Goal: Contribute content: Add original content to the website for others to see

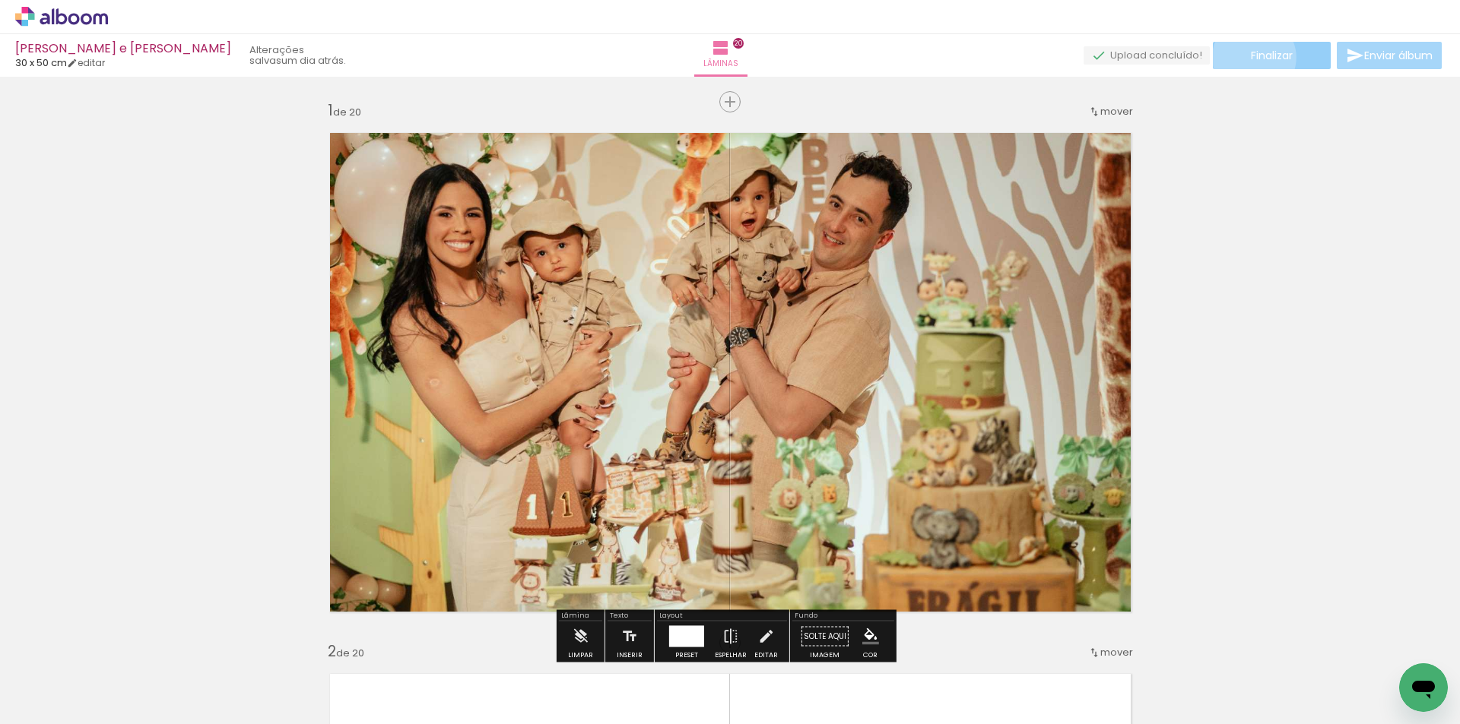
click at [1251, 56] on span "Finalizar" at bounding box center [1272, 55] width 42 height 11
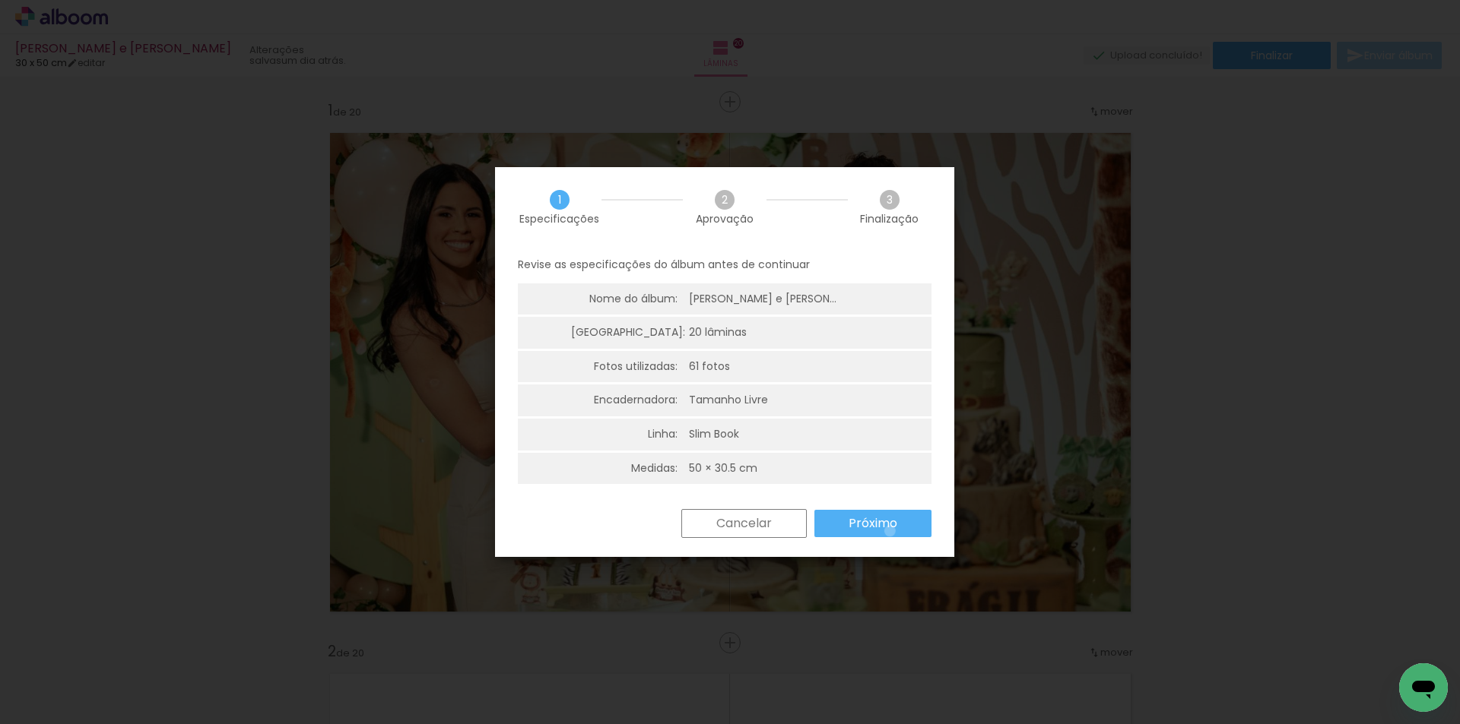
click at [0, 0] on slot "Próximo" at bounding box center [0, 0] width 0 height 0
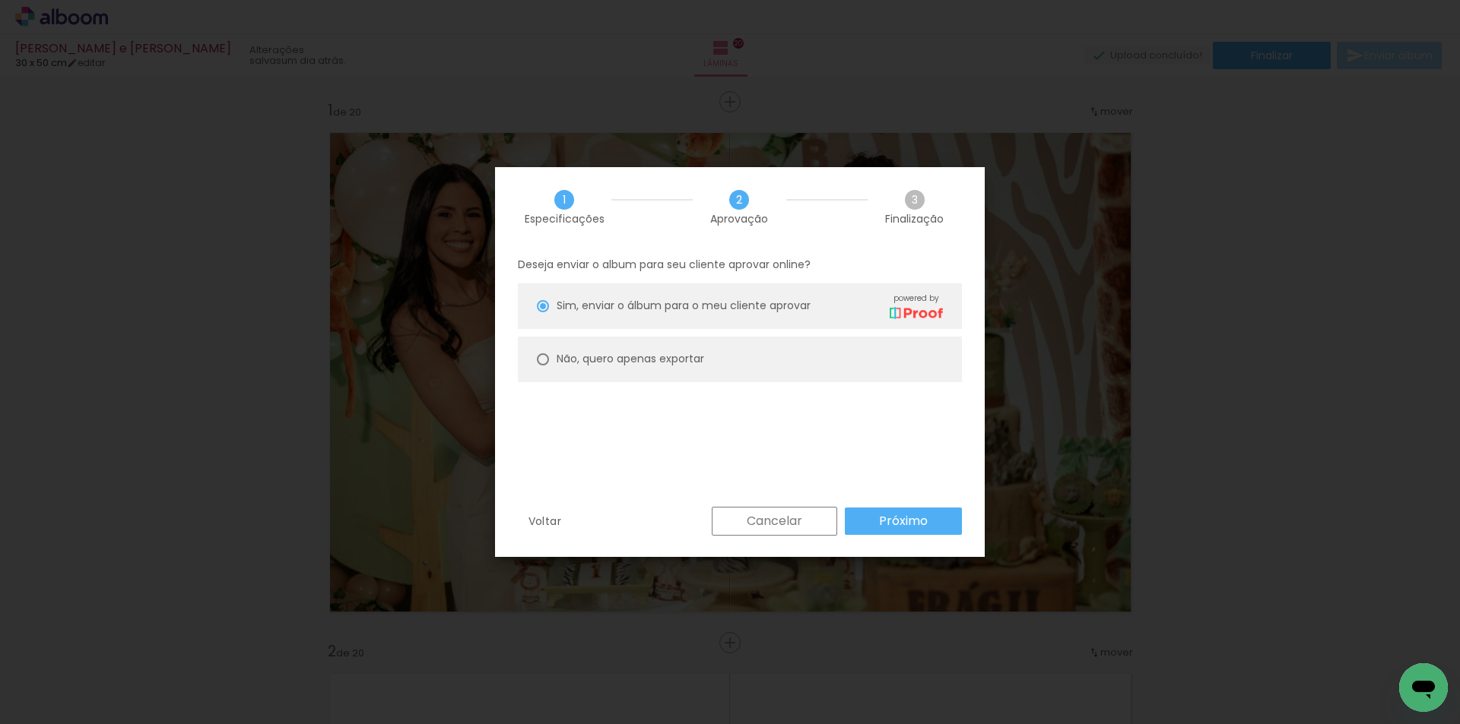
click at [0, 0] on slot "Não, quero apenas exportar" at bounding box center [0, 0] width 0 height 0
type paper-radio-button "on"
click at [0, 0] on slot "Próximo" at bounding box center [0, 0] width 0 height 0
type input "Alta, 300 DPI"
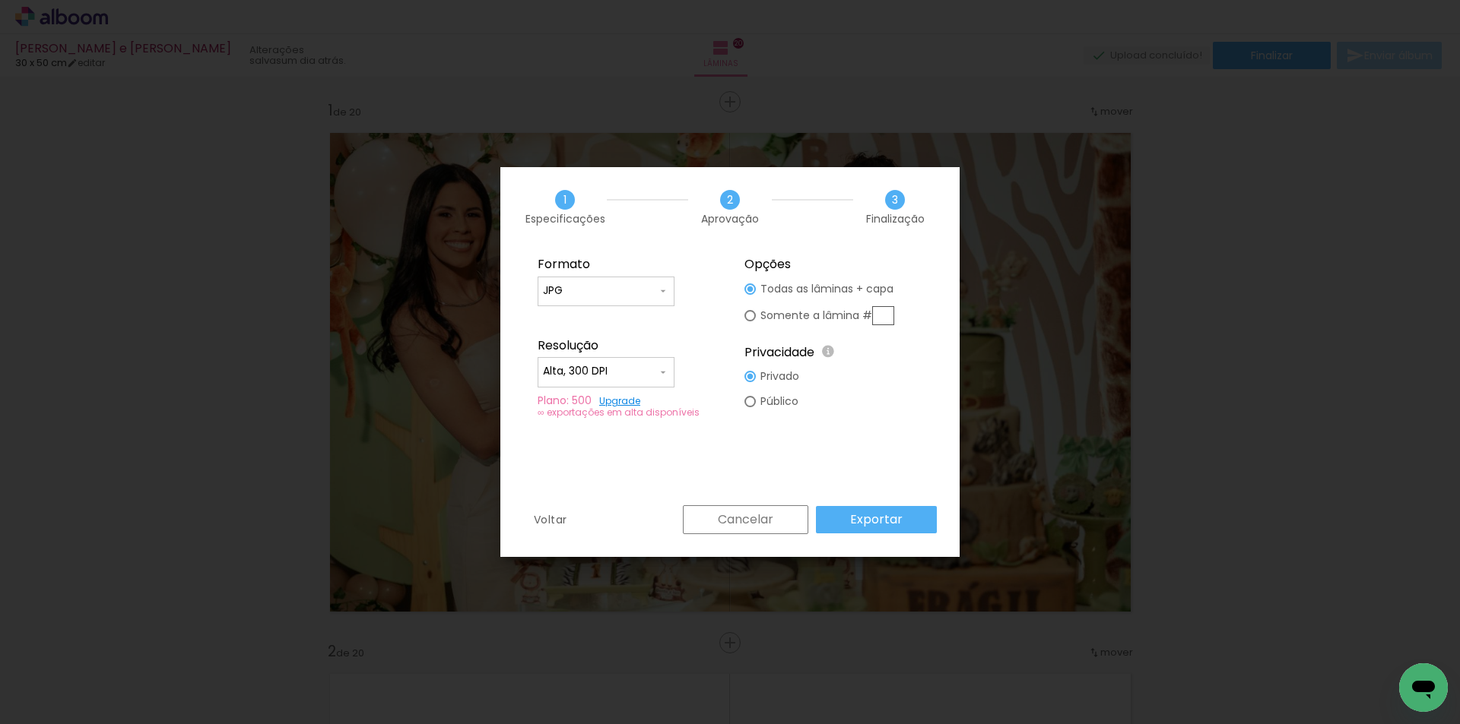
click at [0, 0] on slot "Exportar" at bounding box center [0, 0] width 0 height 0
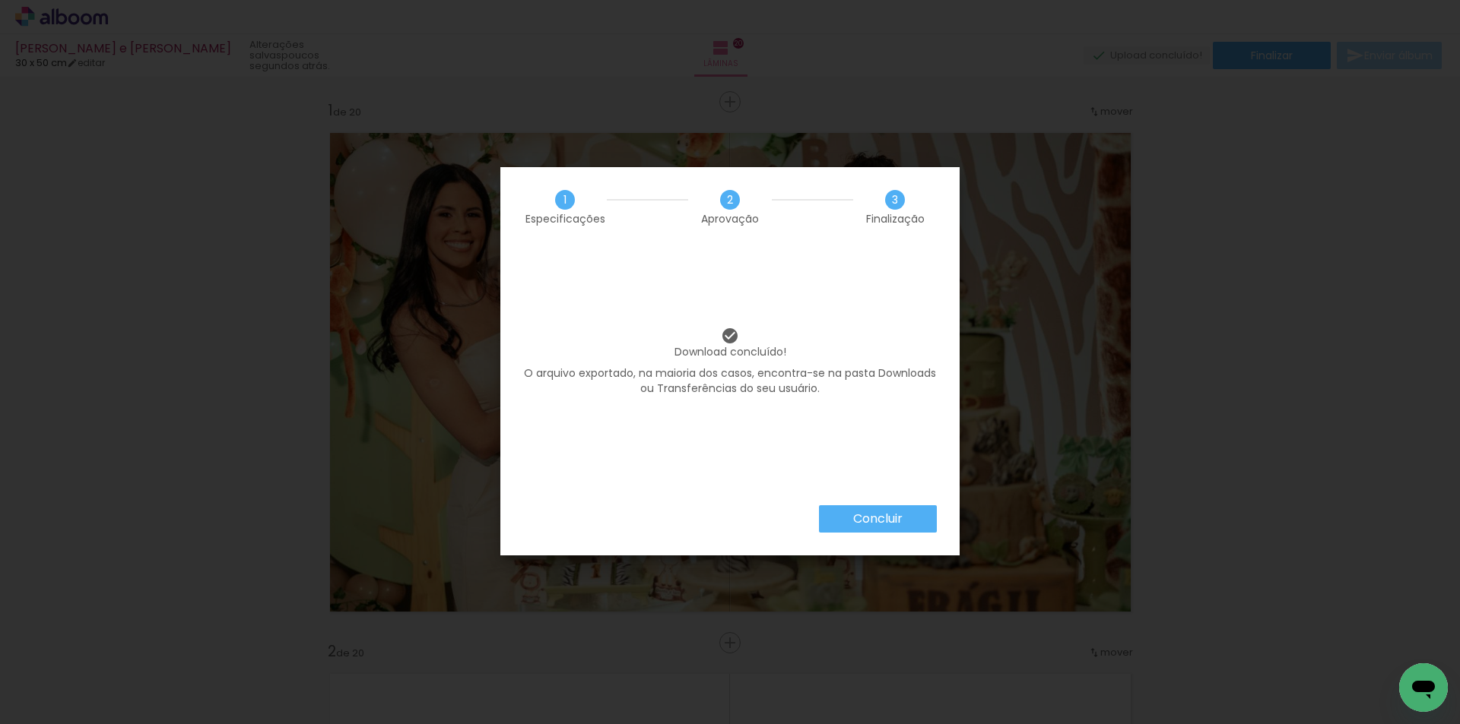
click at [0, 0] on slot "Concluir" at bounding box center [0, 0] width 0 height 0
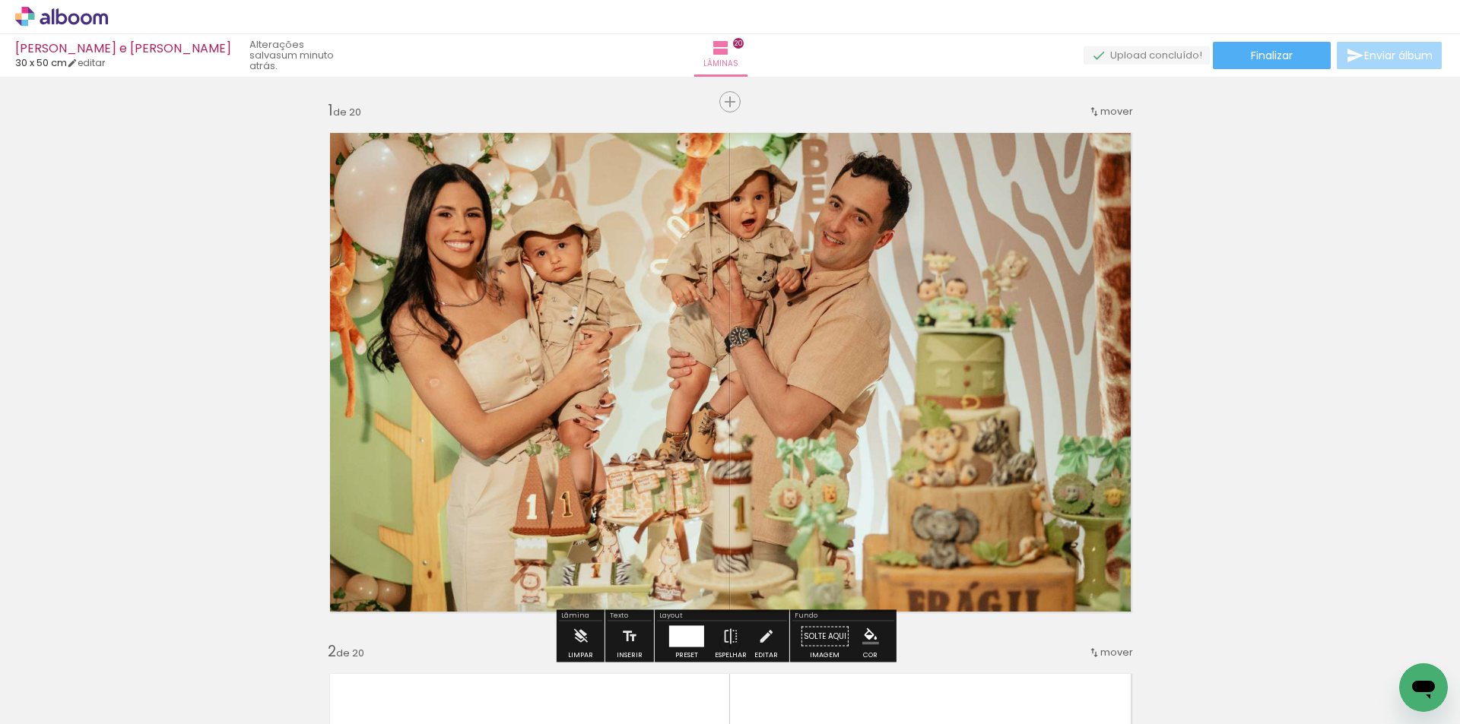
click at [36, 17] on icon at bounding box center [61, 17] width 93 height 20
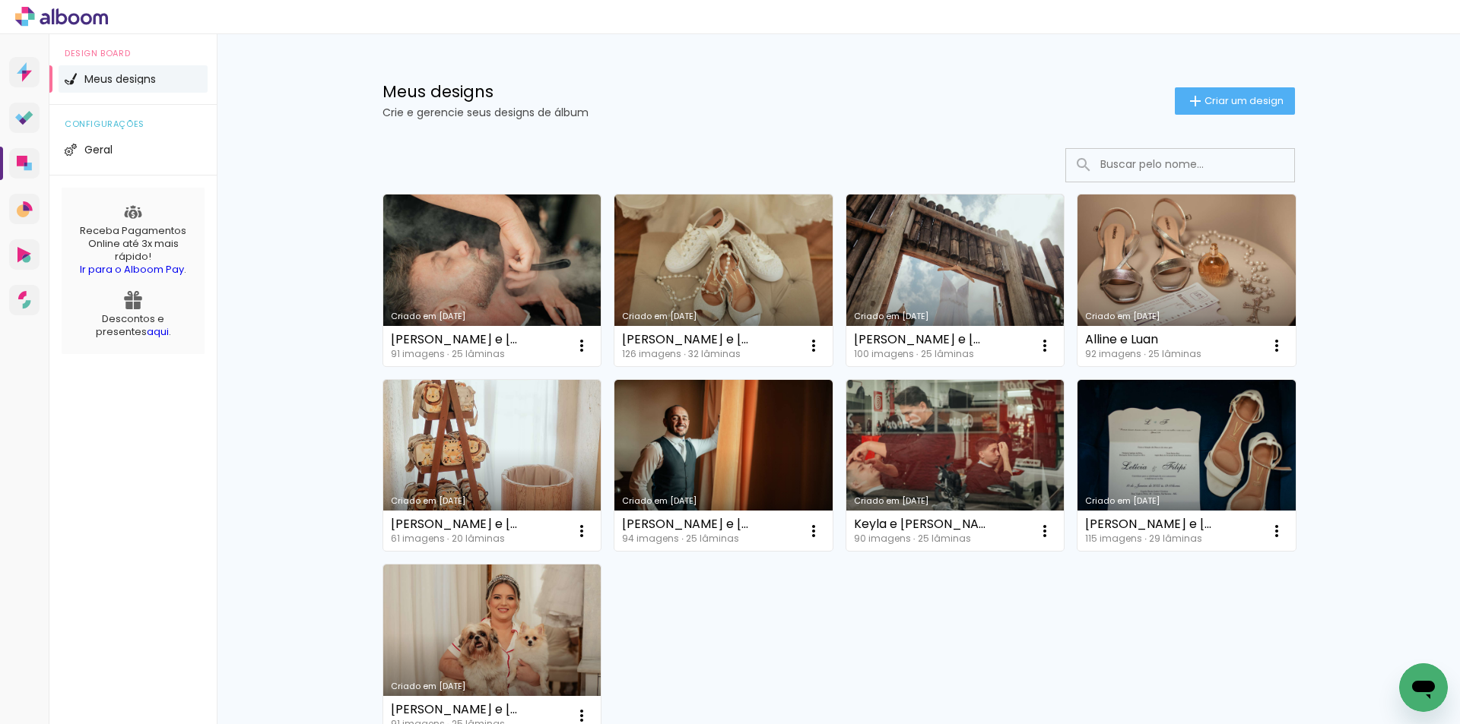
click at [884, 604] on div "Criado em 27/09/25 Raquel e Tiago 91 imagens ∙ 25 lâminas Abrir Fazer uma cópia…" at bounding box center [839, 465] width 926 height 556
click at [712, 243] on link "Criado em [DATE]" at bounding box center [723, 281] width 218 height 172
drag, startPoint x: 1282, startPoint y: 100, endPoint x: 1078, endPoint y: 187, distance: 222.4
click at [1282, 99] on paper-button "Criar um design" at bounding box center [1235, 100] width 120 height 27
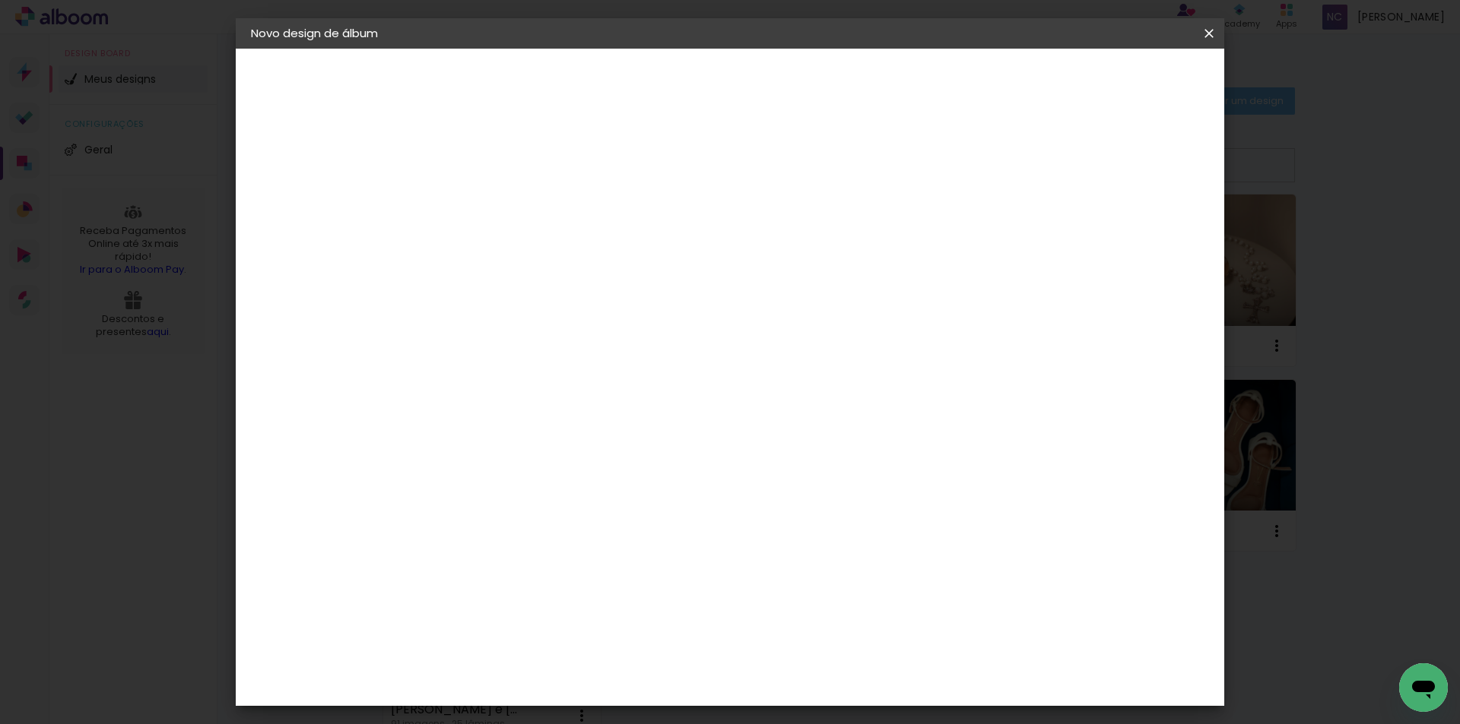
click at [499, 204] on input at bounding box center [499, 204] width 0 height 24
type input "[PERSON_NAME] e [PERSON_NAME]"
type paper-input "[PERSON_NAME] e [PERSON_NAME]"
click at [0, 0] on slot "Avançar" at bounding box center [0, 0] width 0 height 0
click at [572, 296] on input at bounding box center [538, 289] width 154 height 19
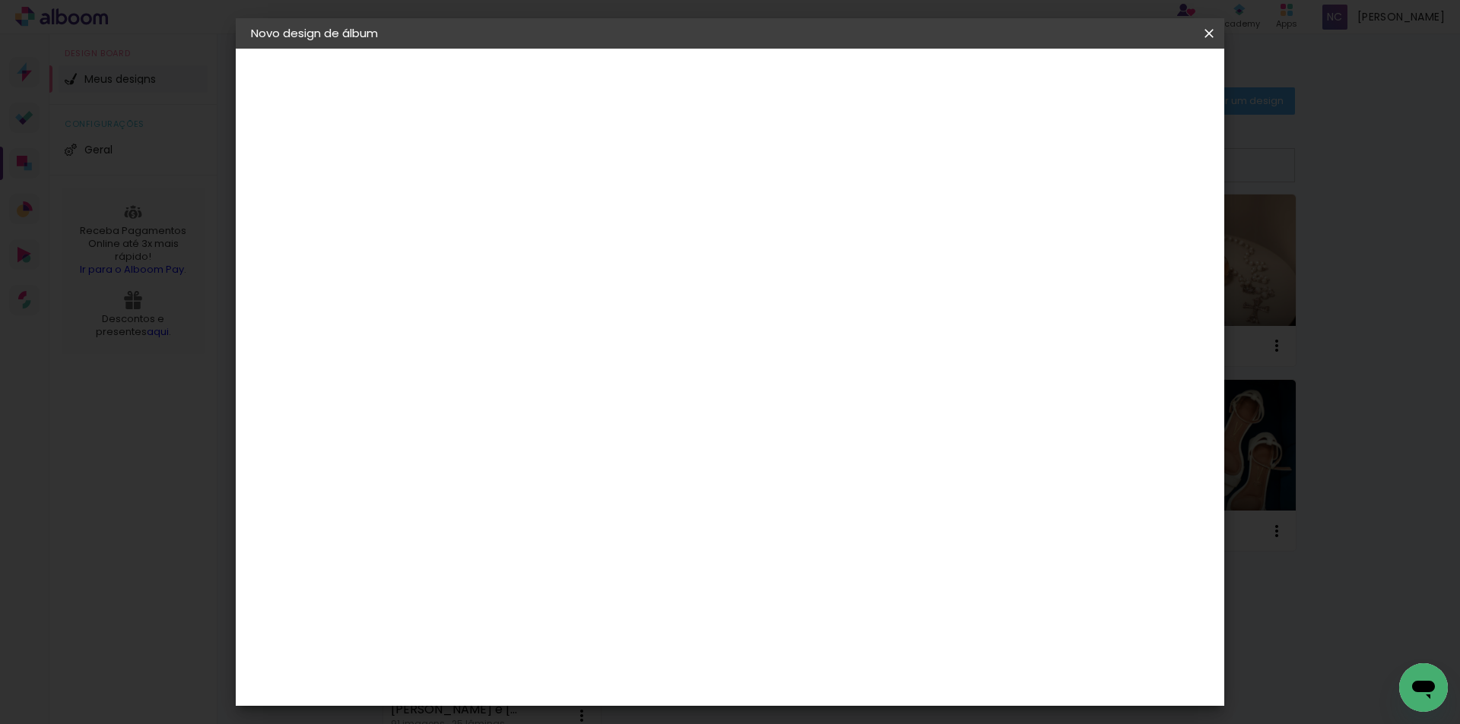
type input "luiz"
type paper-input "luiz"
click at [591, 338] on div "Luiz Fotógrafo" at bounding box center [540, 344] width 101 height 12
click at [0, 0] on slot "Avançar" at bounding box center [0, 0] width 0 height 0
click at [559, 254] on input "text" at bounding box center [528, 265] width 59 height 24
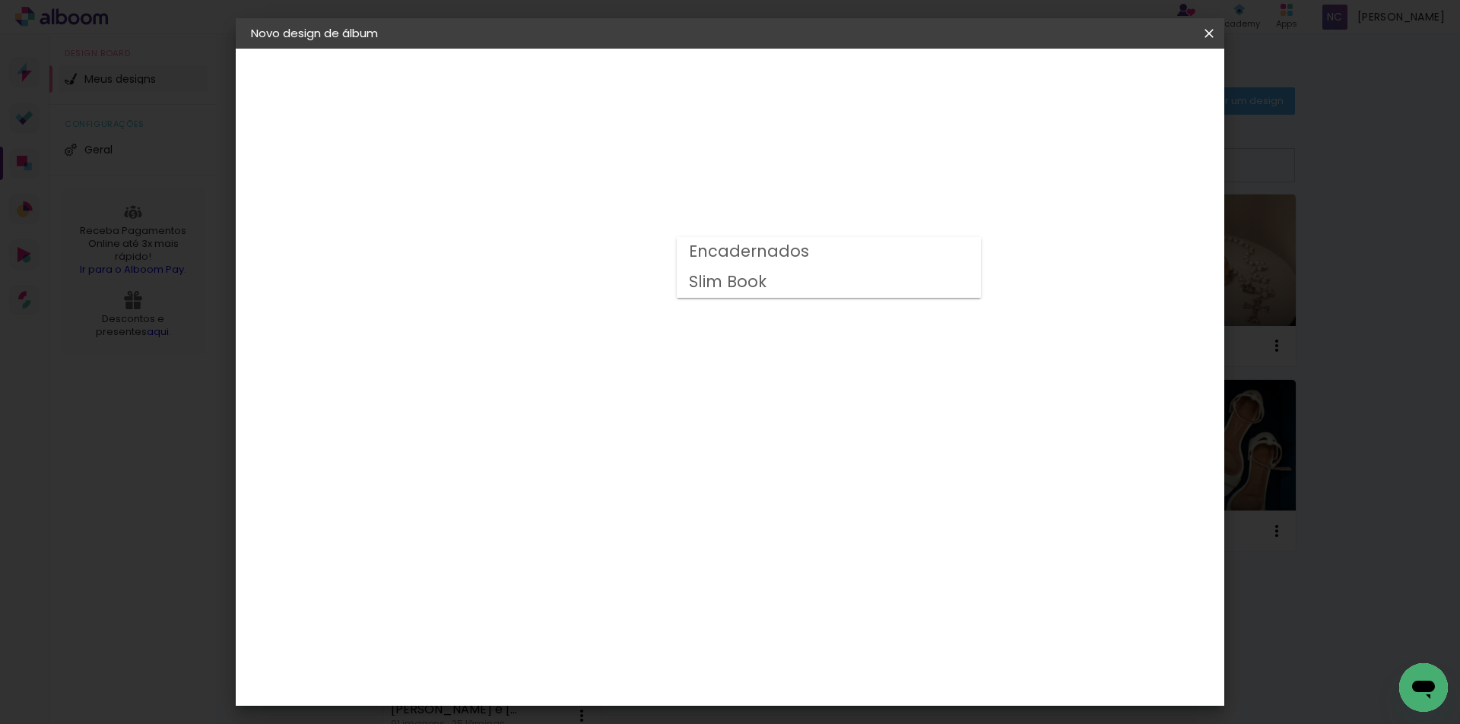
click at [0, 0] on slot "Encadernados" at bounding box center [0, 0] width 0 height 0
type input "Encadernados"
click at [602, 475] on span "30 x 60" at bounding box center [566, 490] width 71 height 31
click at [747, 71] on paper-button "Avançar" at bounding box center [710, 81] width 74 height 26
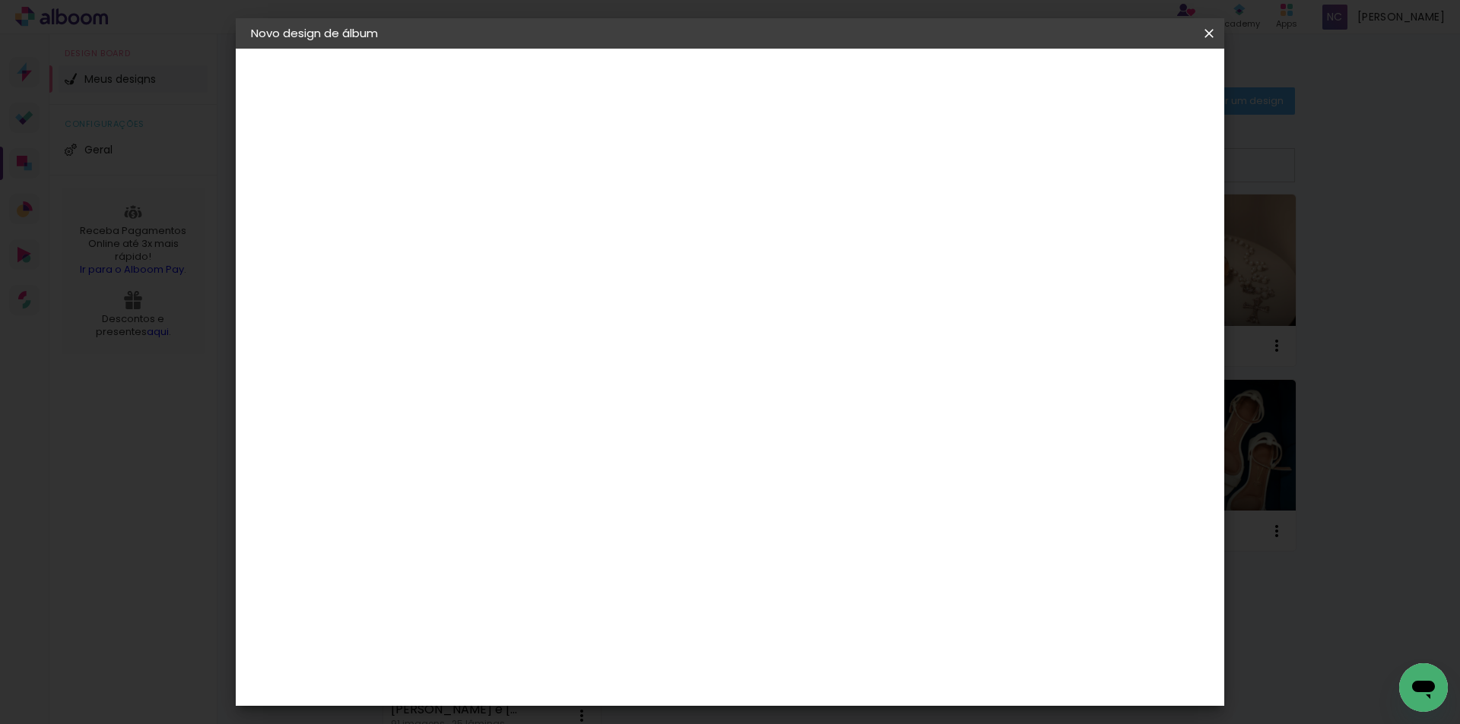
click at [1129, 73] on paper-button "Iniciar design" at bounding box center [1079, 81] width 100 height 26
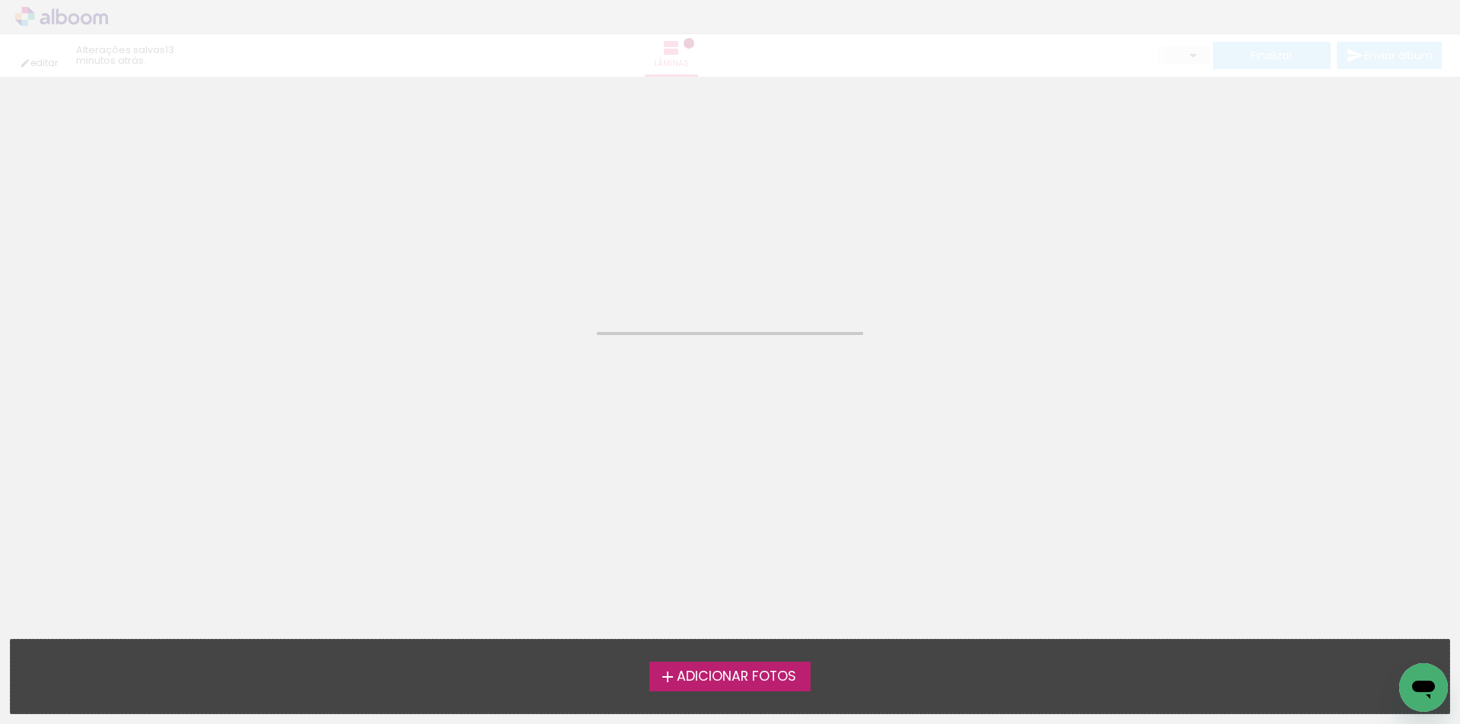
click at [758, 678] on span "Adicionar Fotos" at bounding box center [736, 677] width 119 height 14
click at [0, 0] on input "file" at bounding box center [0, 0] width 0 height 0
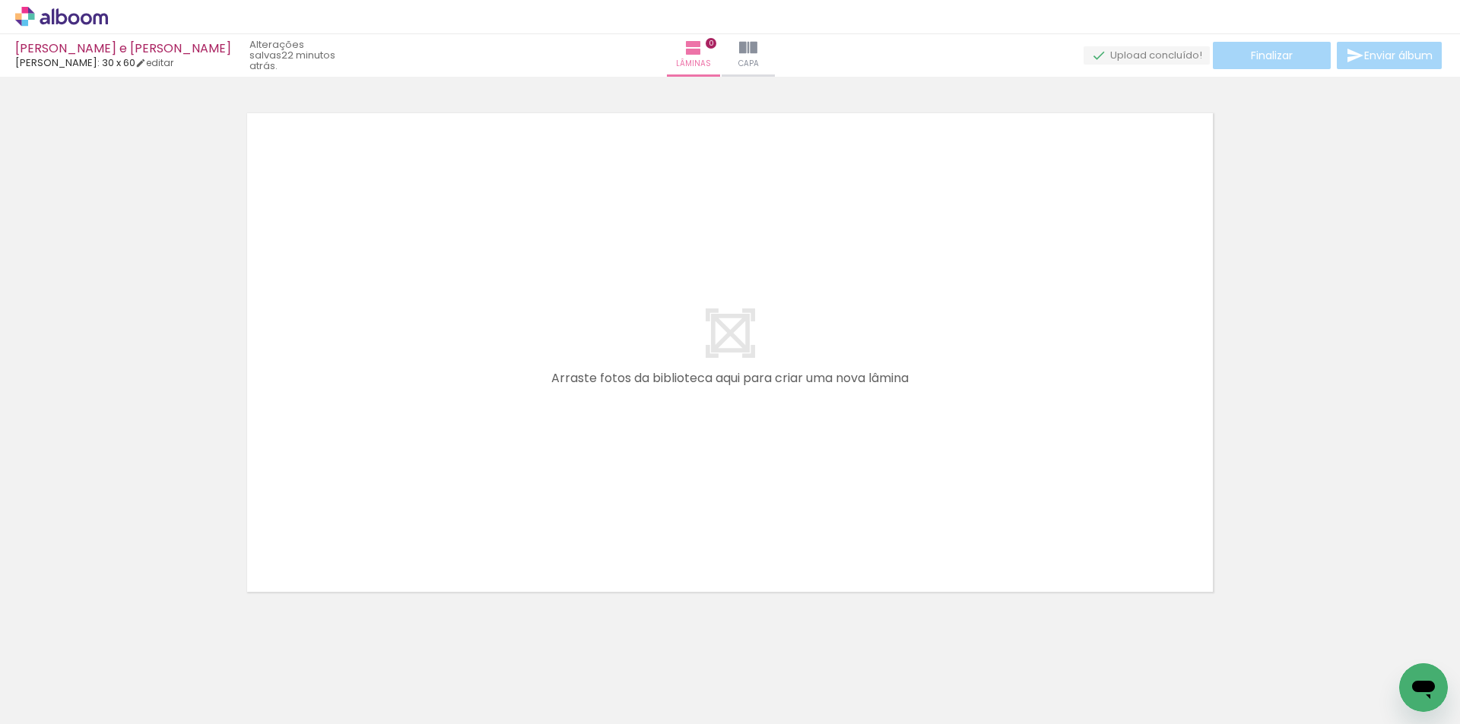
click at [131, 214] on div at bounding box center [730, 333] width 1460 height 542
click at [49, 19] on icon at bounding box center [45, 18] width 10 height 11
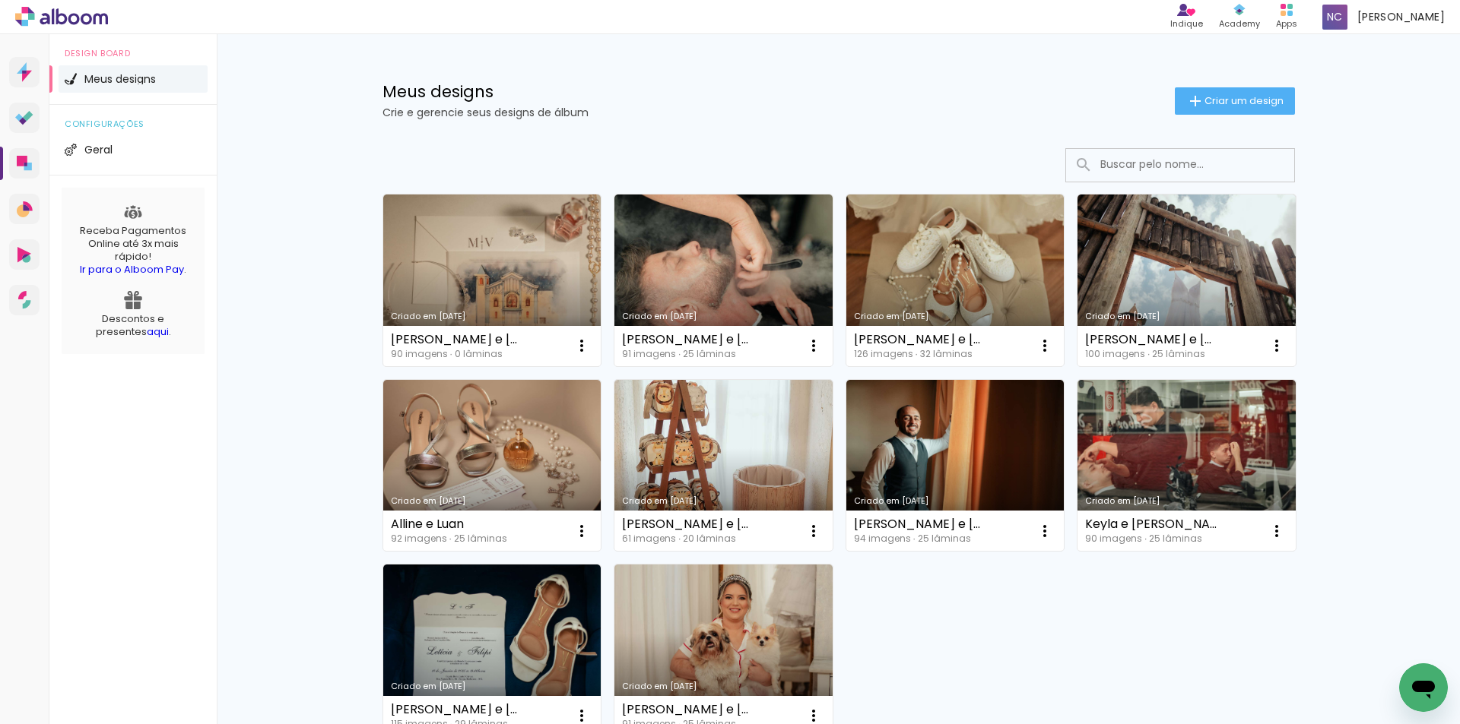
click at [1220, 96] on span "Criar um design" at bounding box center [1243, 101] width 79 height 10
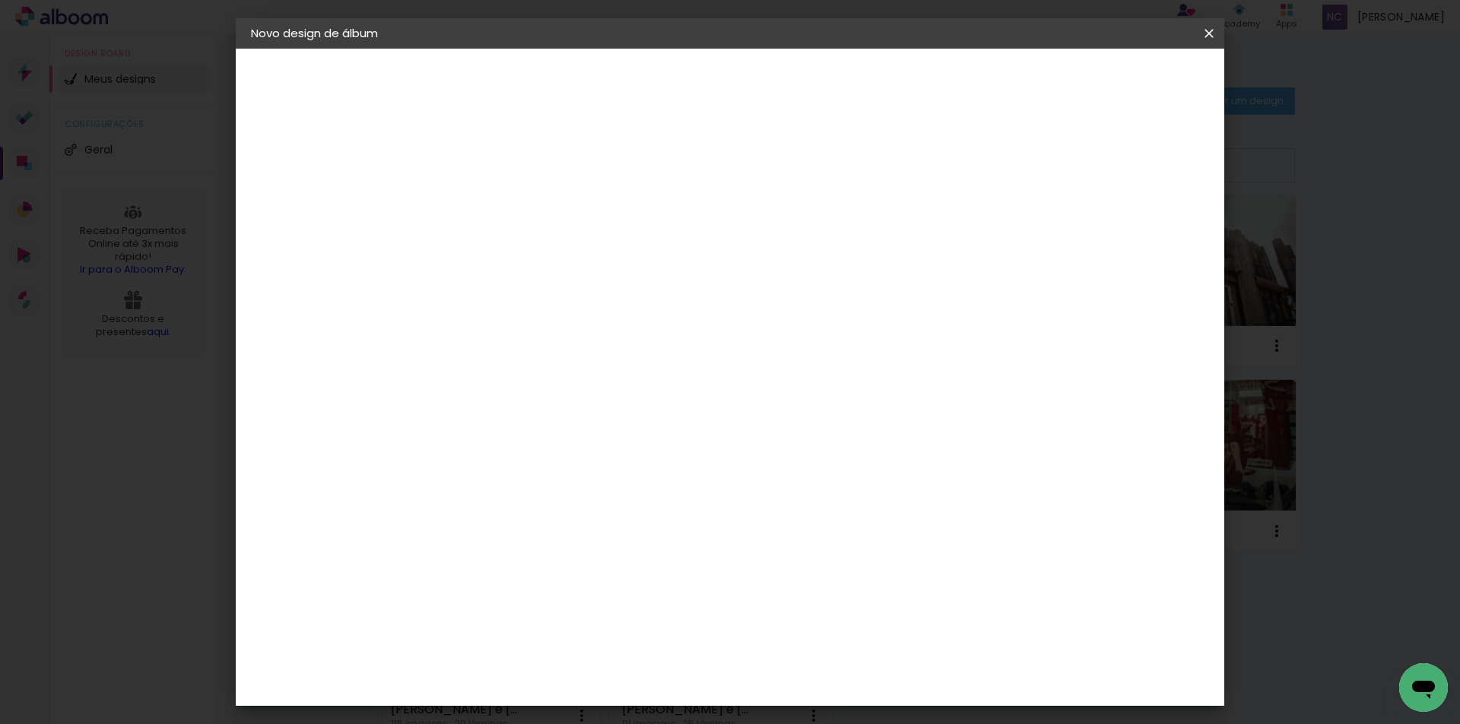
click at [499, 217] on div at bounding box center [499, 217] width 0 height 2
type input "[PERSON_NAME] e [PERSON_NAME]"
type paper-input "[PERSON_NAME] e [PERSON_NAME]"
click at [655, 71] on paper-button "Avançar" at bounding box center [618, 81] width 74 height 26
drag, startPoint x: 547, startPoint y: 292, endPoint x: 553, endPoint y: 268, distance: 24.2
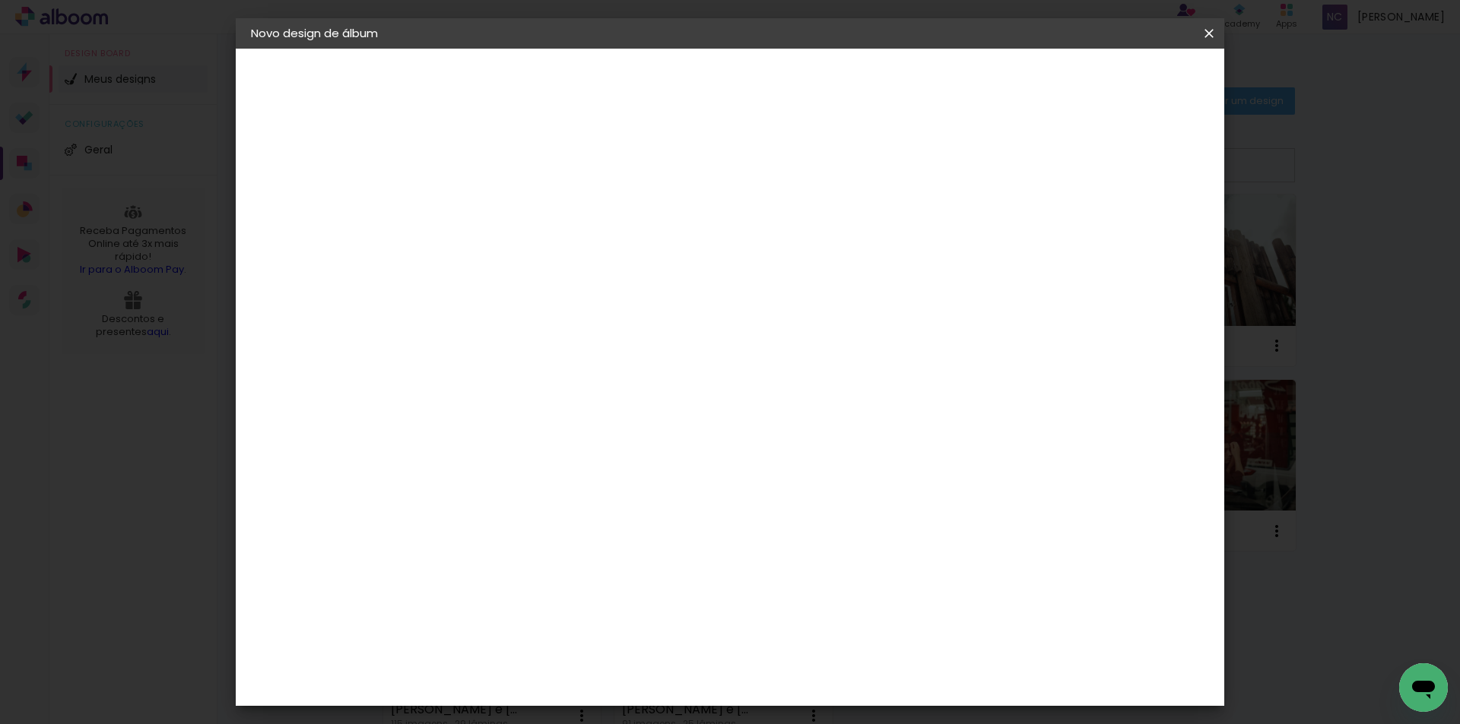
click at [546, 293] on input at bounding box center [538, 289] width 154 height 19
type input "luiz"
type paper-input "luiz"
click at [536, 338] on div "Luiz Fotógrafo" at bounding box center [540, 344] width 101 height 12
click at [0, 0] on slot "Avançar" at bounding box center [0, 0] width 0 height 0
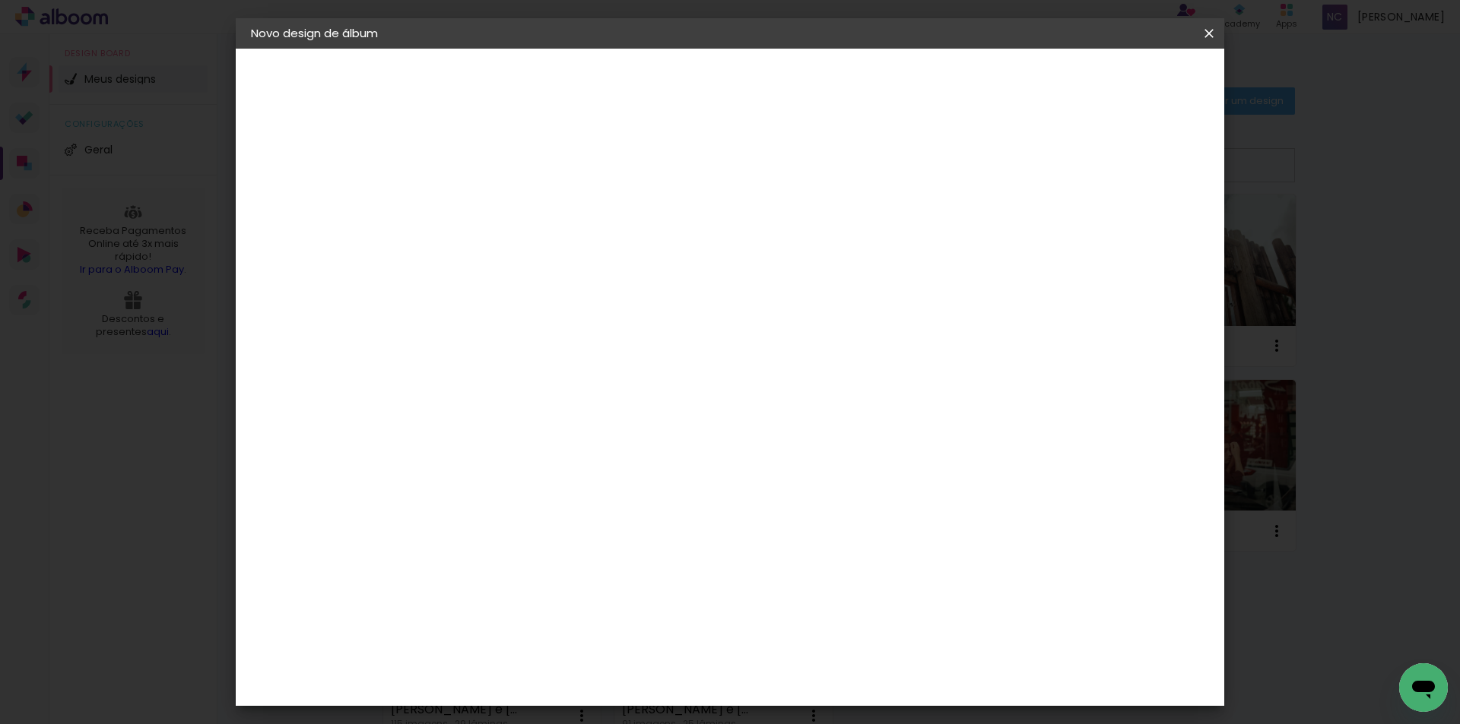
click at [559, 253] on input "text" at bounding box center [528, 265] width 59 height 24
click at [0, 0] on slot "Encadernados" at bounding box center [0, 0] width 0 height 0
type input "Encadernados"
click at [602, 399] on span "30 x 60" at bounding box center [566, 414] width 71 height 31
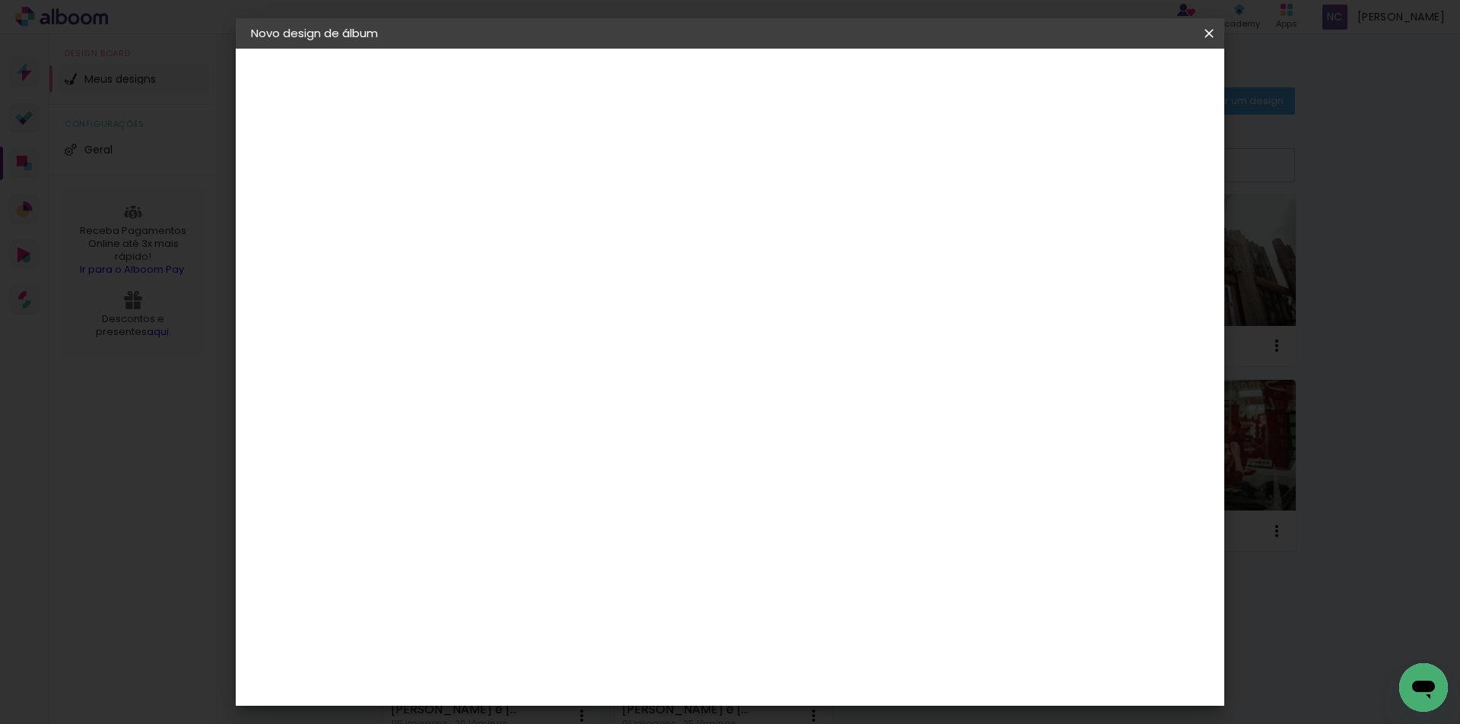
click at [0, 0] on slot "Avançar" at bounding box center [0, 0] width 0 height 0
click at [1114, 79] on span "Iniciar design" at bounding box center [1079, 80] width 69 height 11
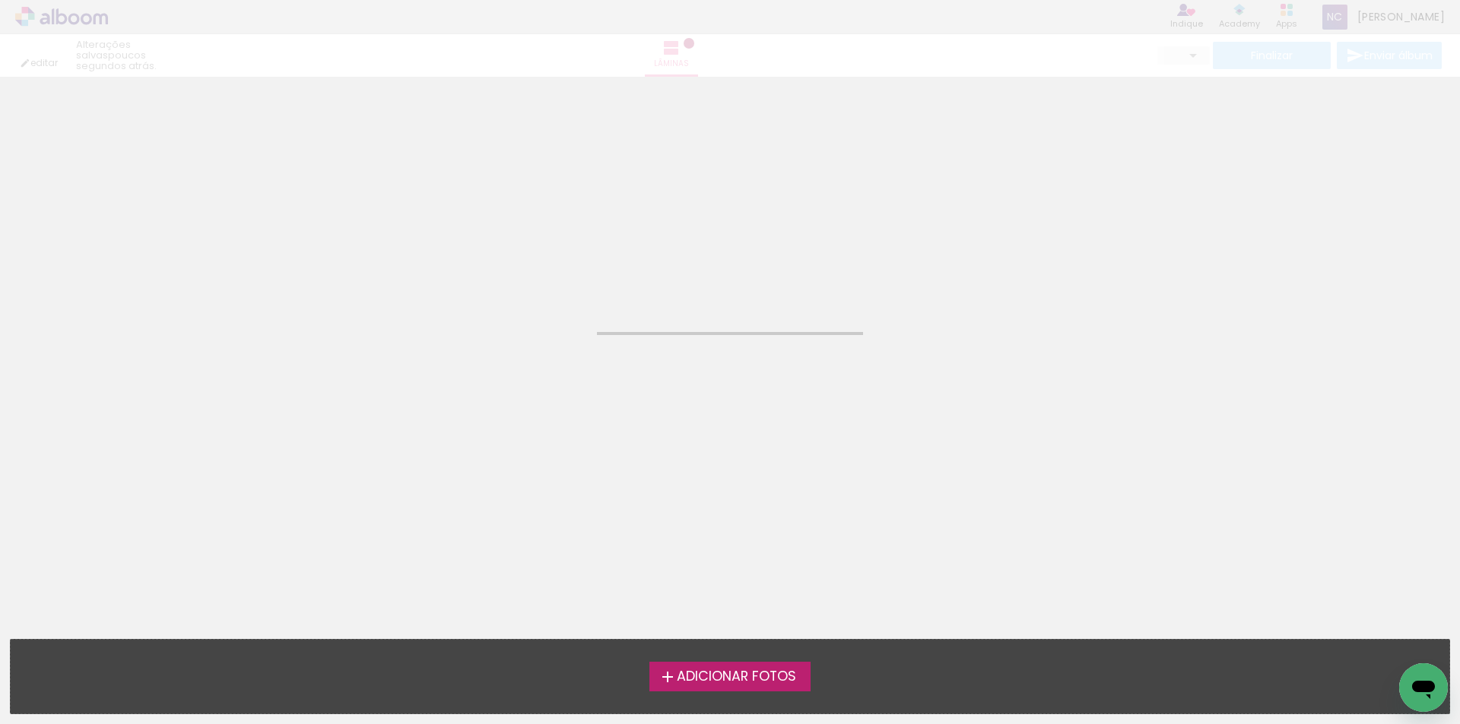
click at [712, 673] on span "Adicionar Fotos" at bounding box center [736, 677] width 119 height 14
click at [0, 0] on input "file" at bounding box center [0, 0] width 0 height 0
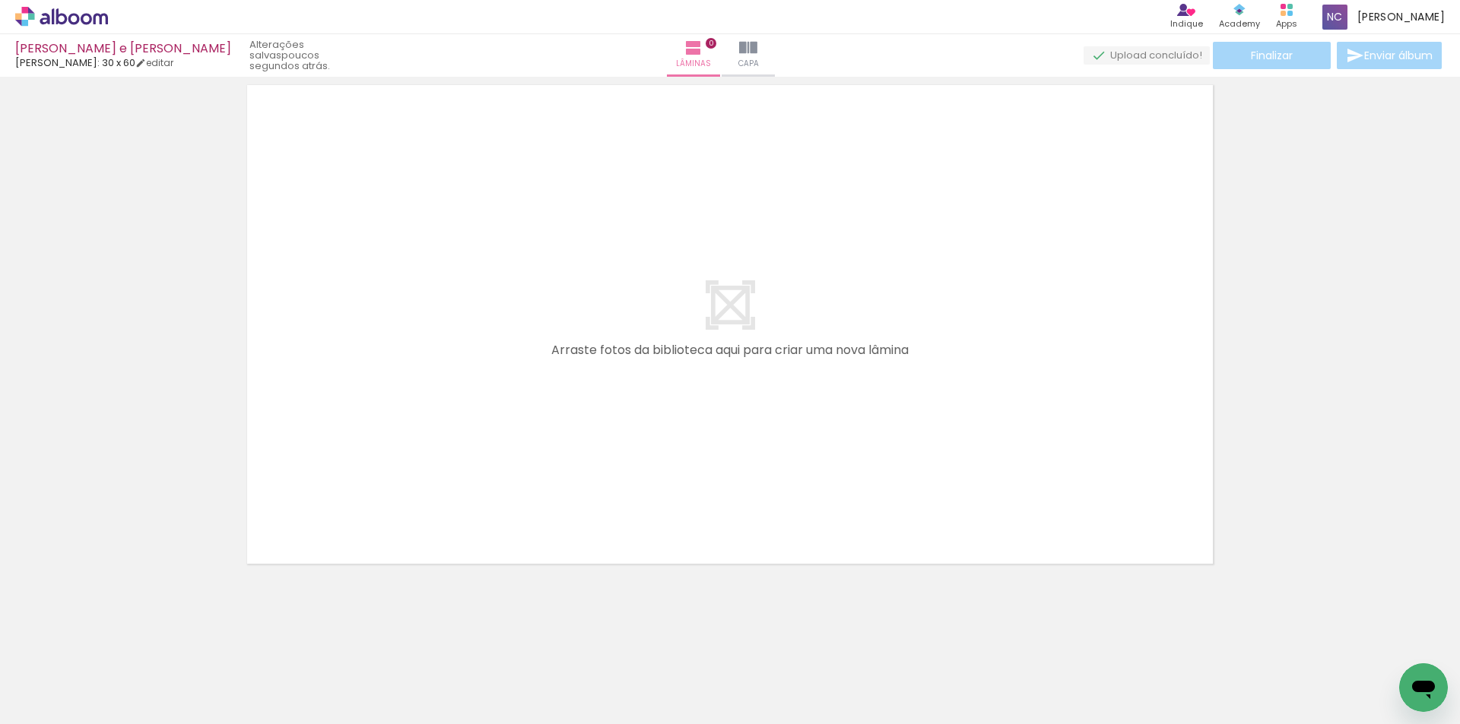
click at [17, 197] on div at bounding box center [730, 305] width 1460 height 542
click at [149, 262] on div at bounding box center [730, 305] width 1460 height 542
click at [0, 243] on div at bounding box center [730, 305] width 1460 height 542
click at [81, 13] on icon at bounding box center [61, 17] width 93 height 20
